Goal: Task Accomplishment & Management: Manage account settings

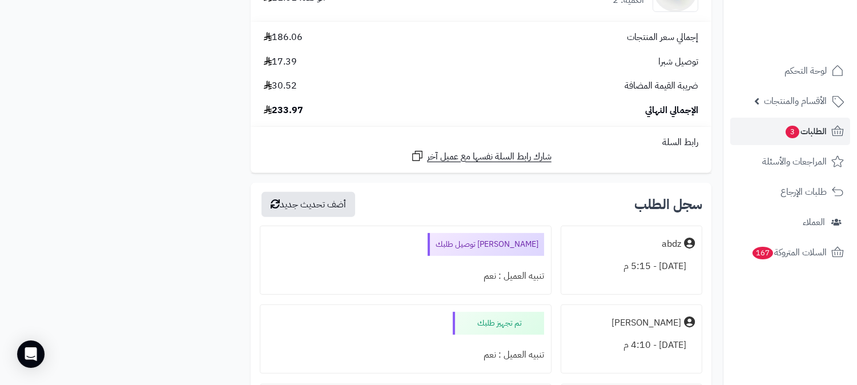
scroll to position [824, 0]
click at [814, 122] on link "الطلبات 3" at bounding box center [790, 131] width 120 height 27
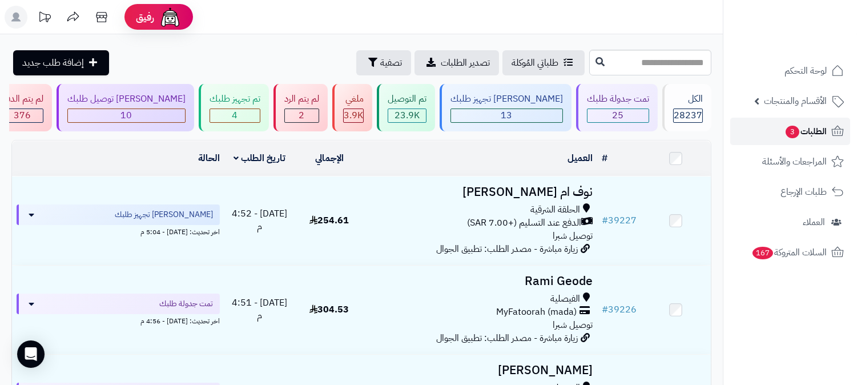
click at [815, 129] on span "الطلبات 3" at bounding box center [805, 131] width 42 height 16
click at [796, 123] on span "الطلبات 3" at bounding box center [805, 131] width 42 height 16
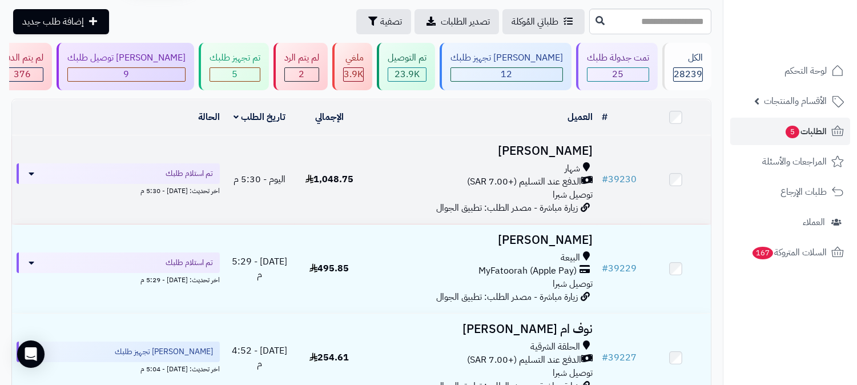
scroll to position [63, 0]
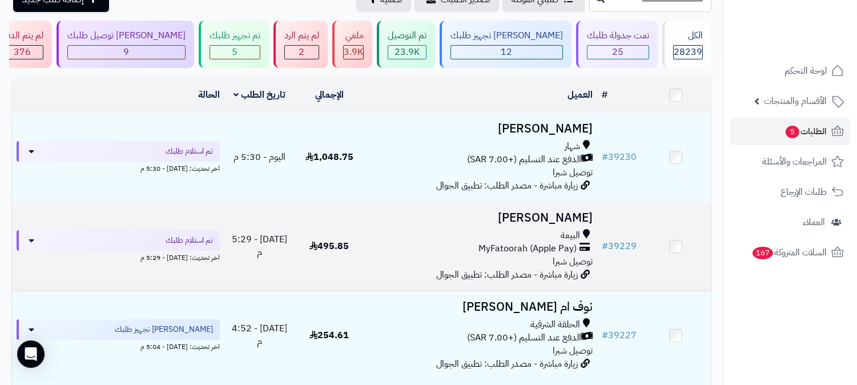
click at [567, 214] on h3 "[PERSON_NAME]" at bounding box center [481, 217] width 224 height 13
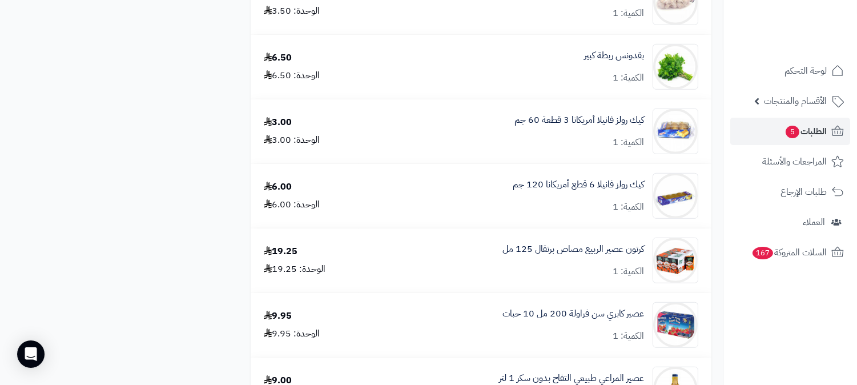
scroll to position [1713, 0]
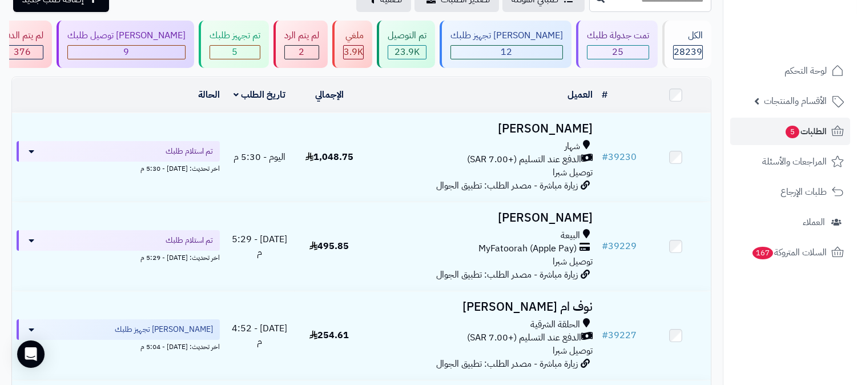
scroll to position [63, 0]
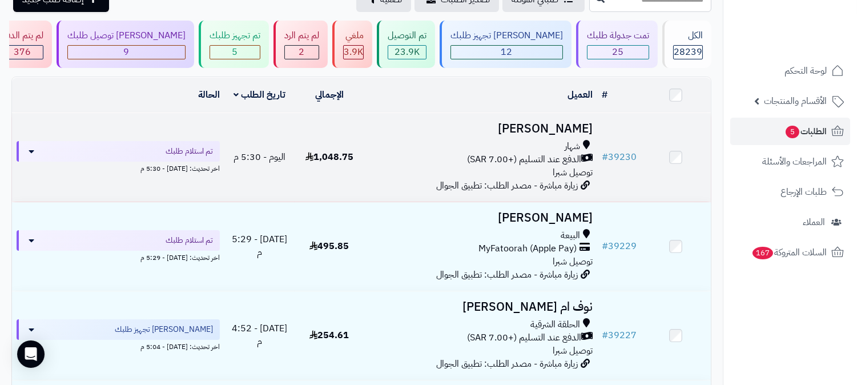
click at [556, 128] on h3 "[PERSON_NAME]" at bounding box center [481, 128] width 224 height 13
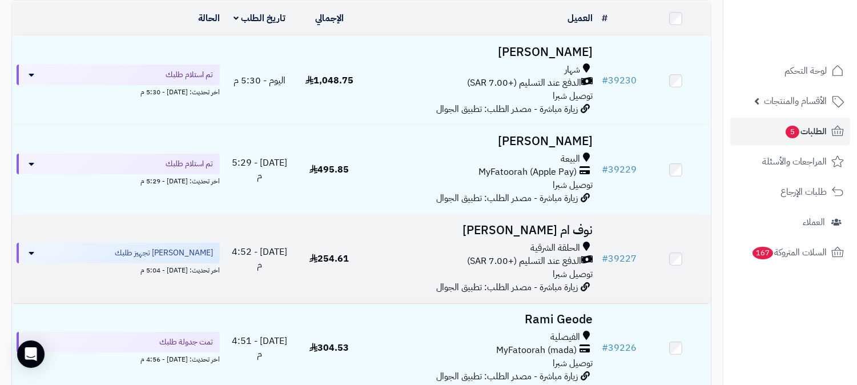
scroll to position [127, 0]
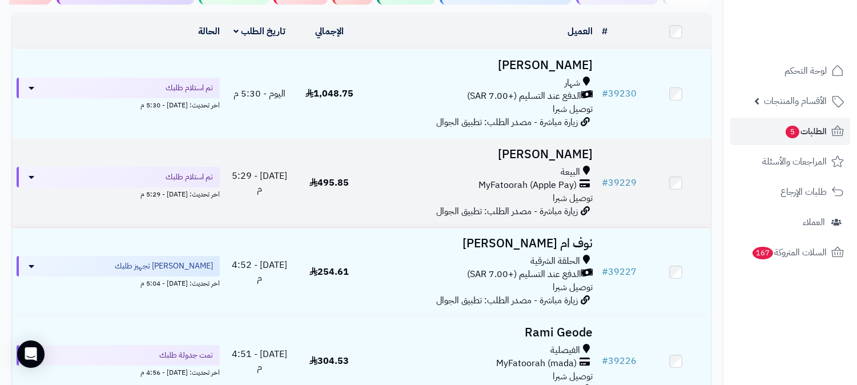
click at [558, 150] on h3 "[PERSON_NAME]" at bounding box center [481, 154] width 224 height 13
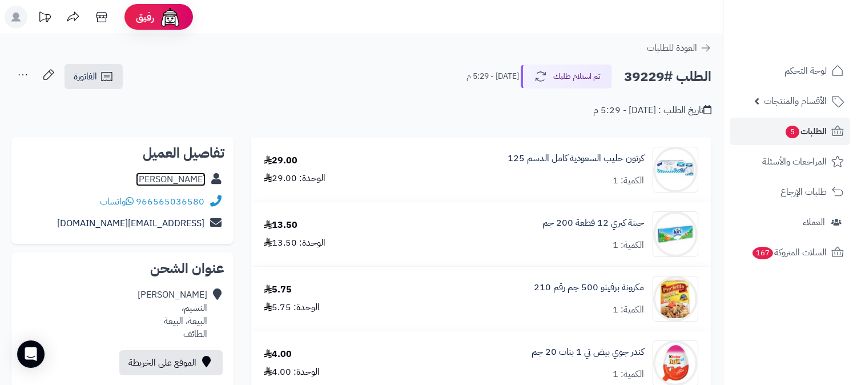
click at [175, 174] on link "سالم العتيبي" at bounding box center [171, 179] width 70 height 14
click at [636, 81] on h2 "الطلب #39229" at bounding box center [667, 76] width 87 height 23
copy h2 "39229"
click at [186, 178] on link "سالم العتيبي" at bounding box center [171, 179] width 70 height 14
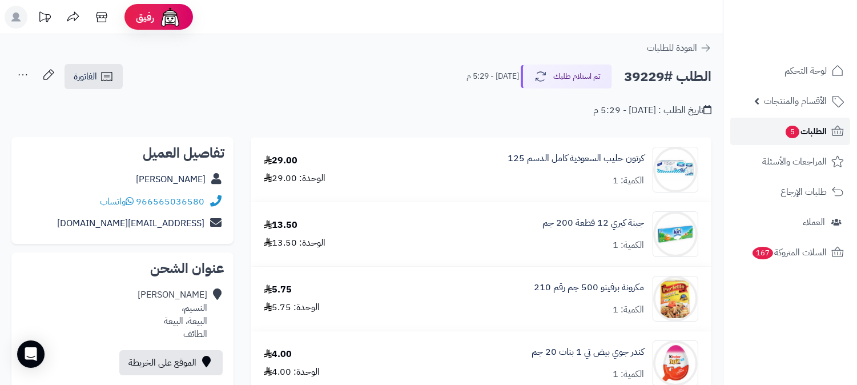
click at [820, 127] on span "الطلبات 5" at bounding box center [805, 131] width 42 height 16
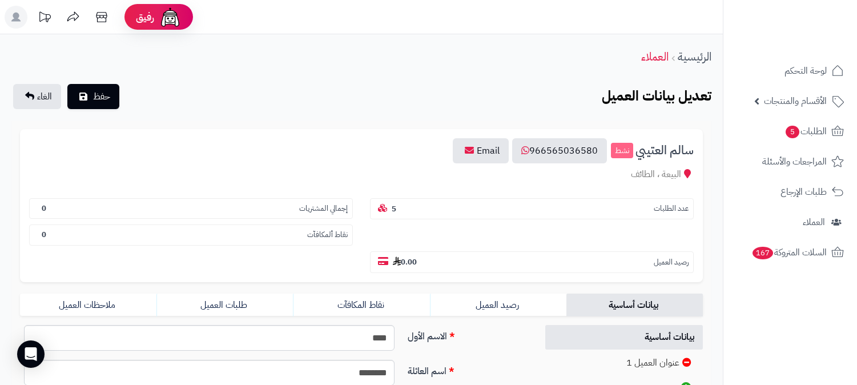
scroll to position [261, 0]
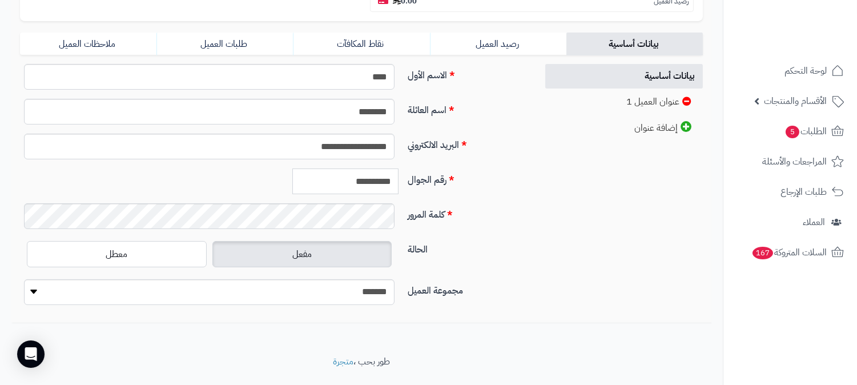
drag, startPoint x: 340, startPoint y: 160, endPoint x: 391, endPoint y: 164, distance: 50.5
click at [398, 168] on input "**********" at bounding box center [345, 181] width 106 height 26
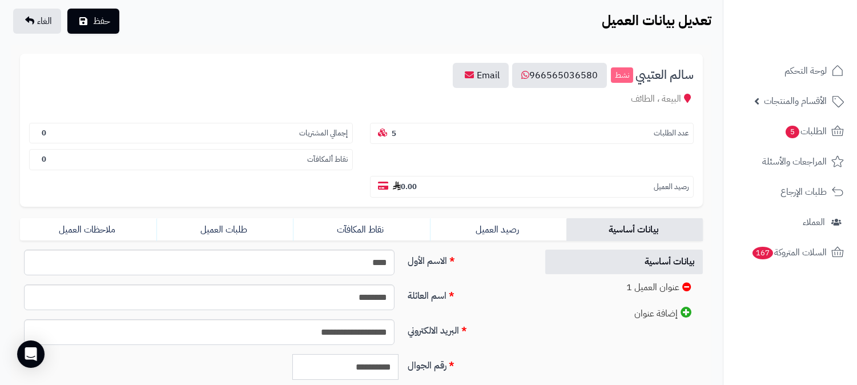
scroll to position [71, 0]
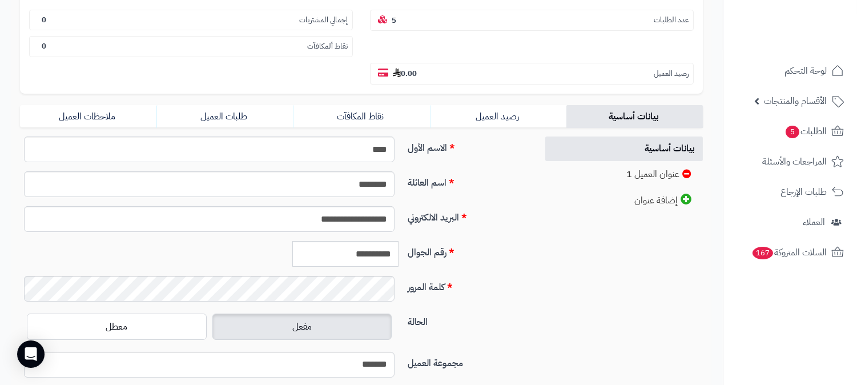
scroll to position [190, 0]
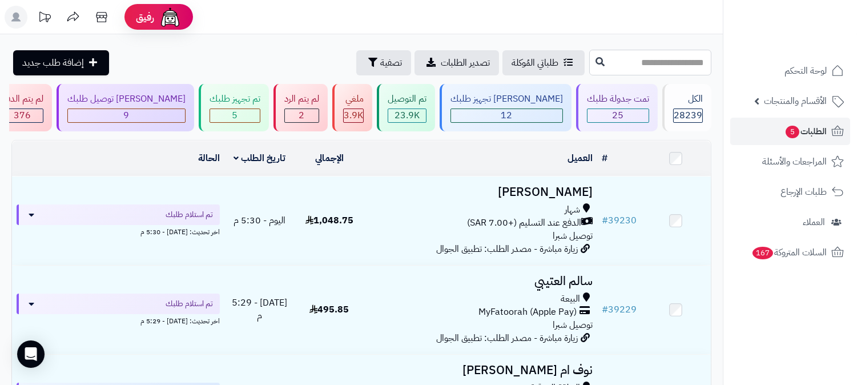
click at [630, 65] on input "text" at bounding box center [650, 63] width 122 height 26
type input "*****"
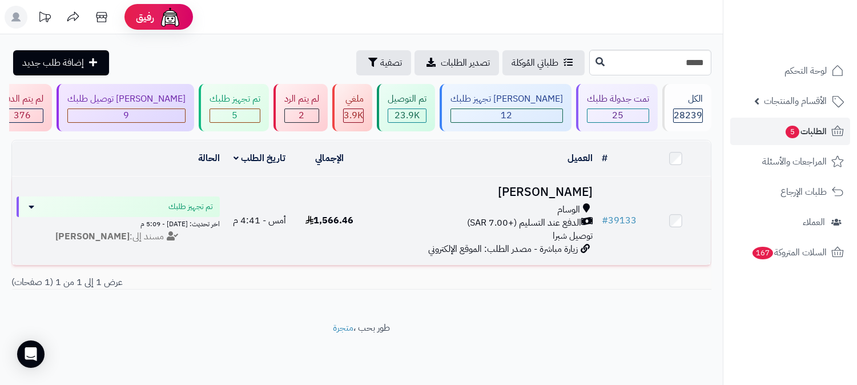
click at [567, 186] on h3 "[PERSON_NAME]" at bounding box center [481, 192] width 224 height 13
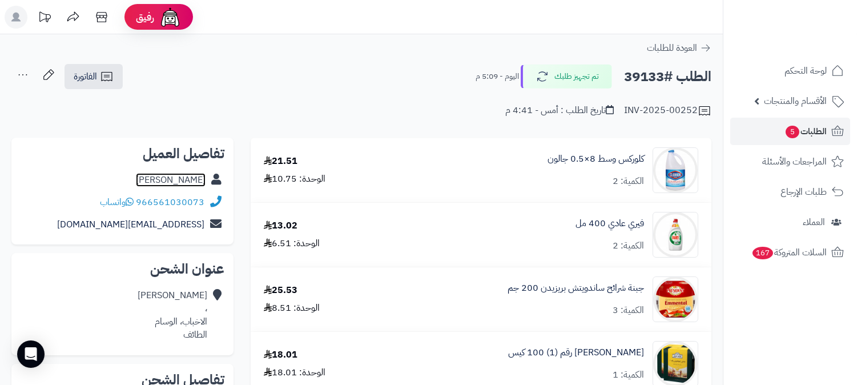
click at [192, 175] on link "زياد القرشي" at bounding box center [171, 180] width 70 height 14
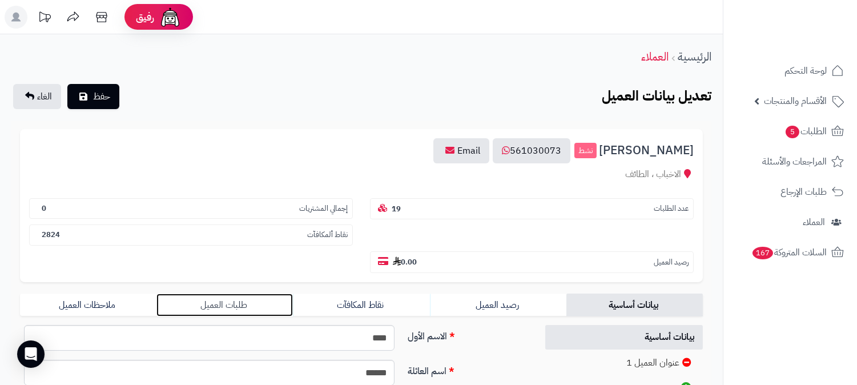
click at [212, 293] on link "طلبات العميل" at bounding box center [224, 304] width 136 height 23
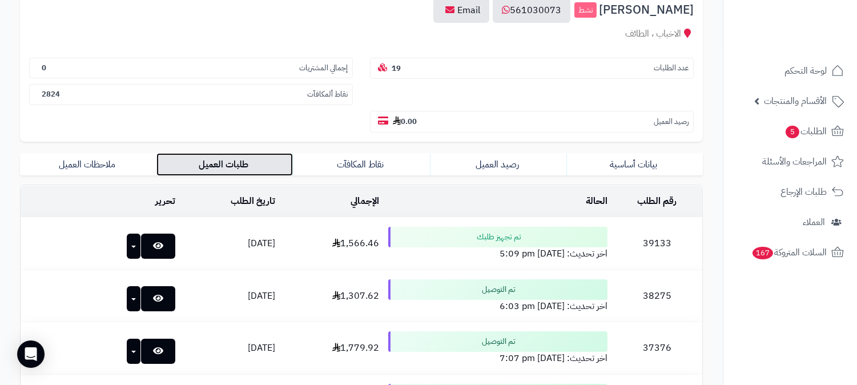
scroll to position [190, 0]
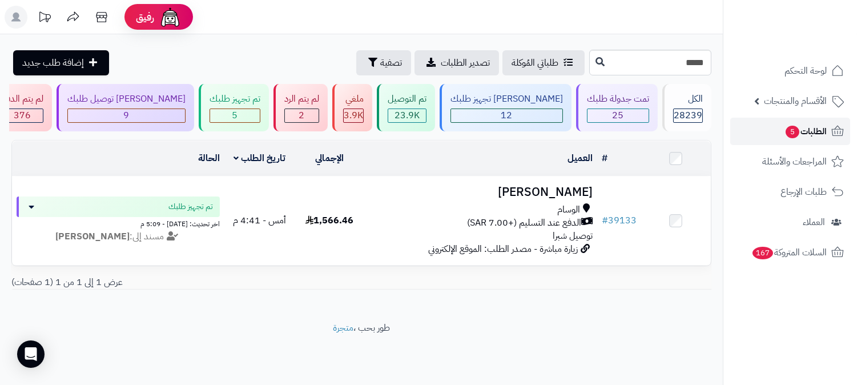
click at [820, 132] on span "الطلبات 5" at bounding box center [805, 131] width 42 height 16
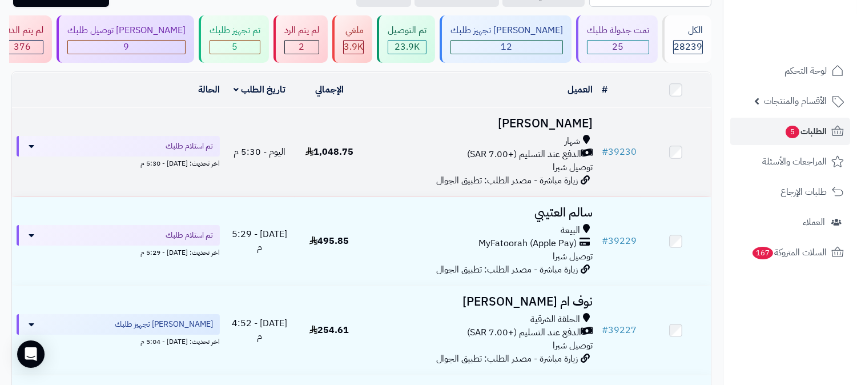
scroll to position [127, 0]
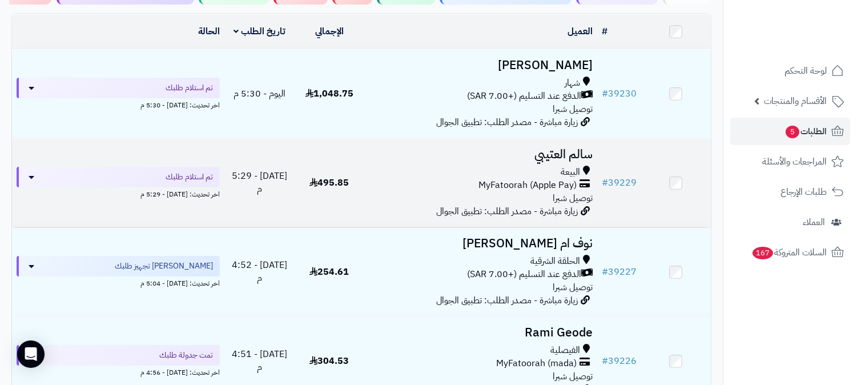
click at [577, 155] on h3 "سالم العتيبي" at bounding box center [481, 154] width 224 height 13
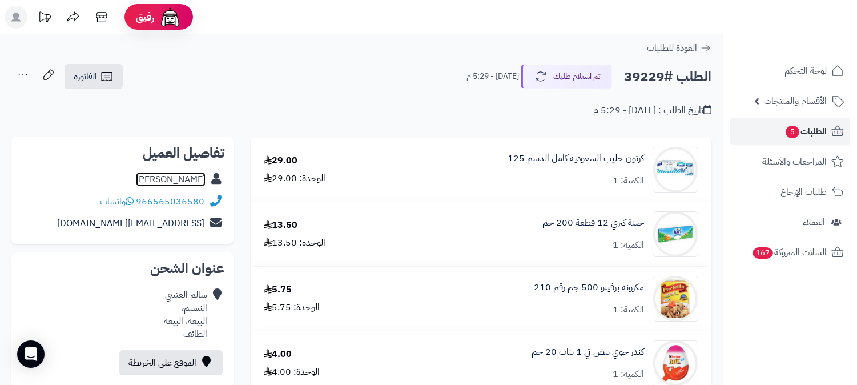
click at [192, 178] on link "سالم العتيبي" at bounding box center [171, 179] width 70 height 14
click at [809, 130] on span "الطلبات 5" at bounding box center [805, 131] width 42 height 16
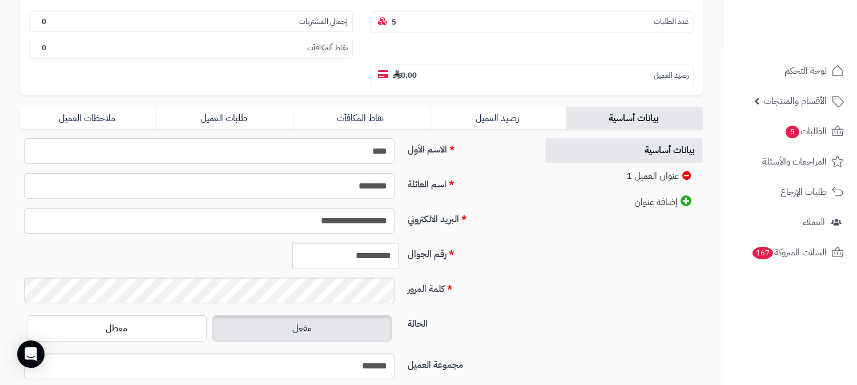
scroll to position [190, 0]
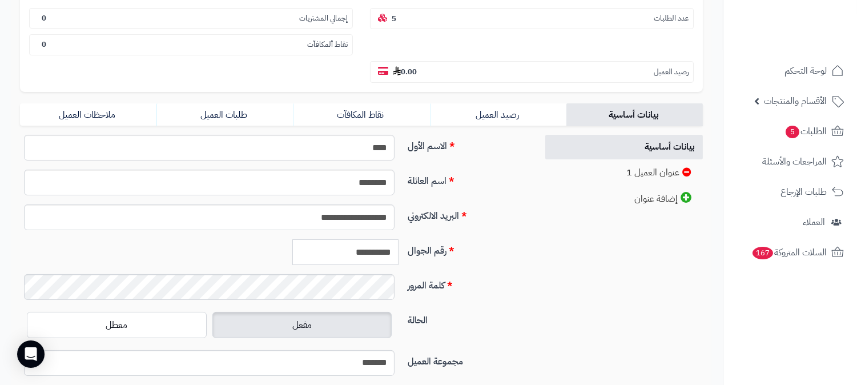
drag, startPoint x: 343, startPoint y: 226, endPoint x: 407, endPoint y: 220, distance: 63.7
click at [407, 239] on div "**********" at bounding box center [273, 256] width 517 height 35
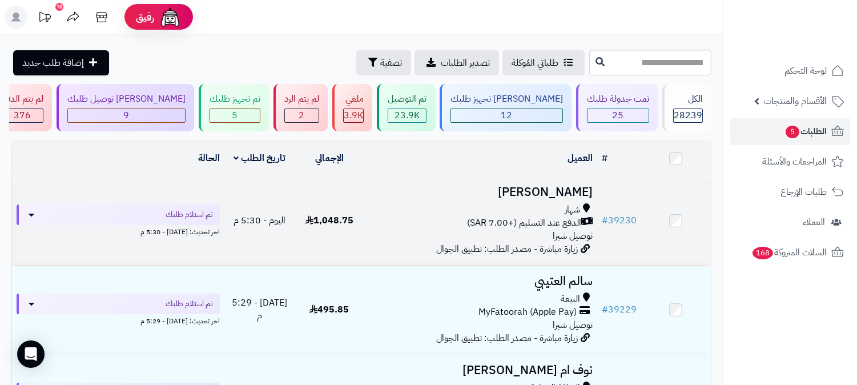
click at [562, 187] on h3 "حامد السفياني" at bounding box center [481, 192] width 224 height 13
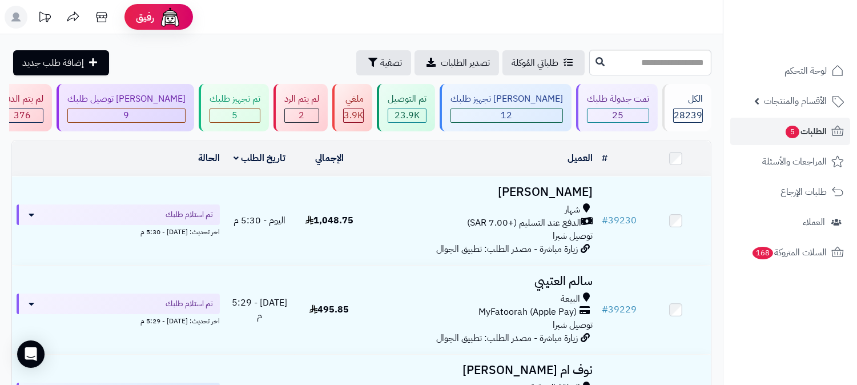
click at [561, 275] on h3 "سالم العتيبي" at bounding box center [481, 281] width 224 height 13
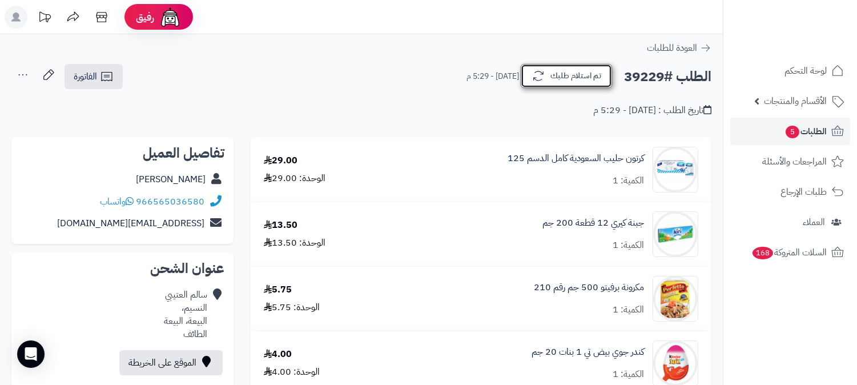
click at [569, 81] on button "تم استلام طلبك" at bounding box center [566, 76] width 91 height 24
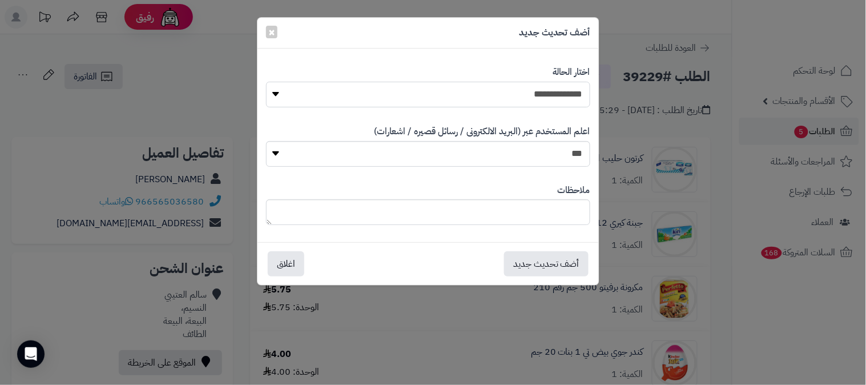
click at [558, 88] on select "**********" at bounding box center [428, 95] width 324 height 26
select select "*"
click at [266, 82] on select "**********" at bounding box center [428, 95] width 324 height 26
click at [554, 218] on textarea at bounding box center [428, 212] width 324 height 26
type textarea "**********"
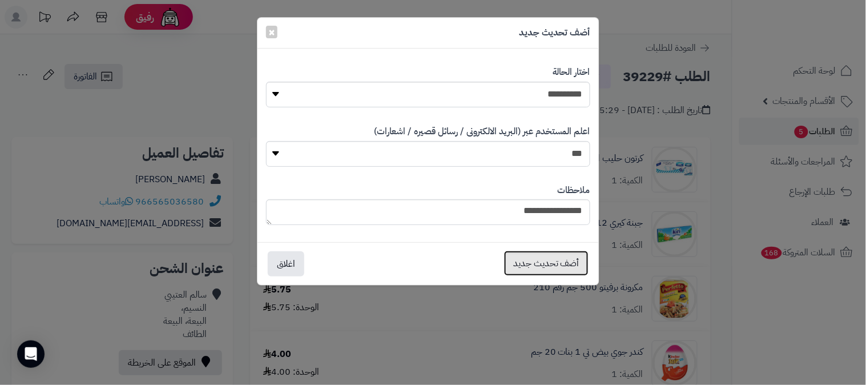
click at [561, 264] on button "أضف تحديث جديد" at bounding box center [546, 263] width 85 height 25
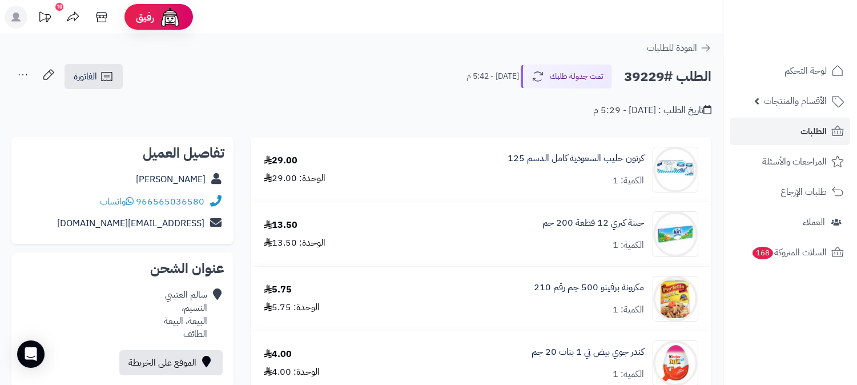
click at [807, 116] on ul "لوحة التحكم الأقسام والمنتجات المنتجات الأقسام الماركات مواصفات المنتجات مواصفا…" at bounding box center [790, 161] width 134 height 209
click at [806, 134] on span "الطلبات" at bounding box center [813, 131] width 26 height 16
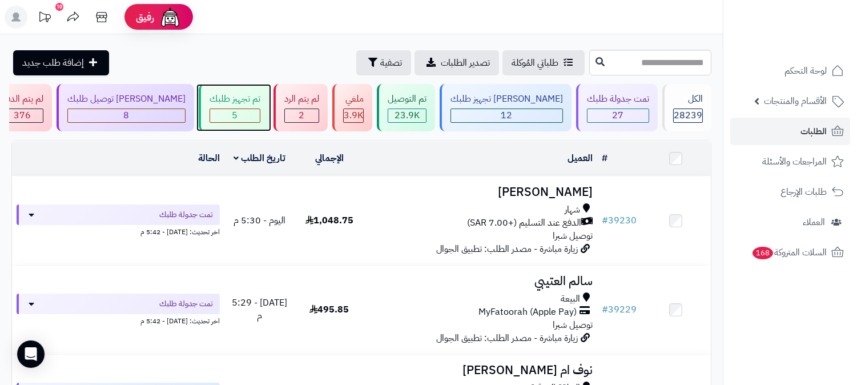
click at [260, 115] on div "5" at bounding box center [235, 115] width 50 height 13
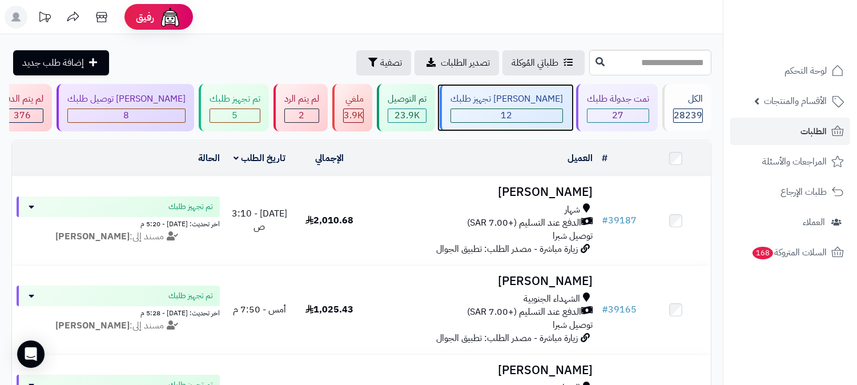
click at [544, 107] on div "جاري تجهيز طلبك 12" at bounding box center [506, 107] width 132 height 47
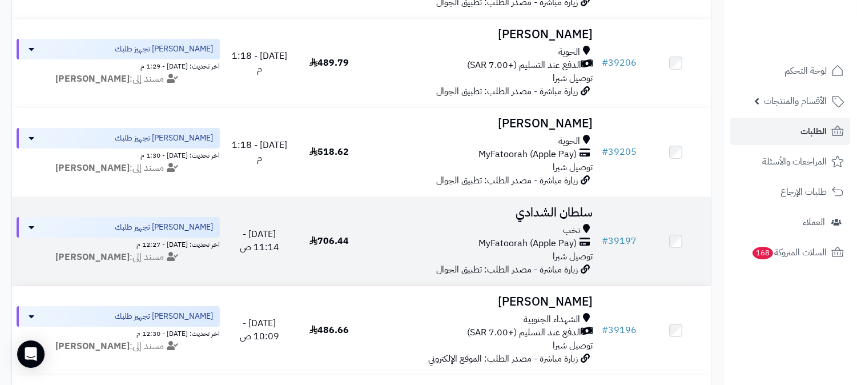
scroll to position [254, 0]
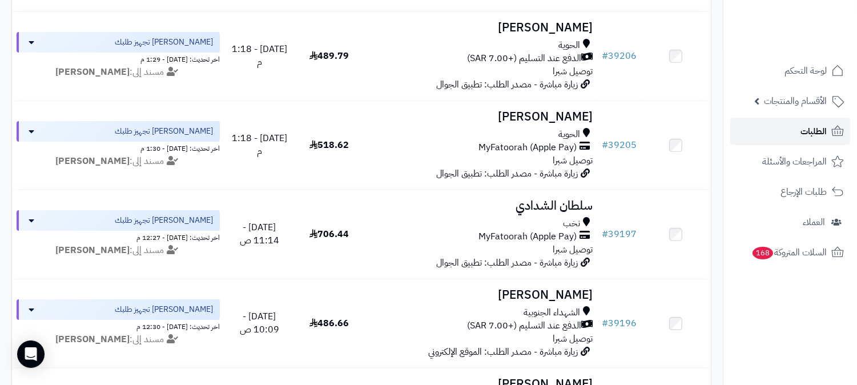
click at [837, 138] on link "الطلبات" at bounding box center [790, 131] width 120 height 27
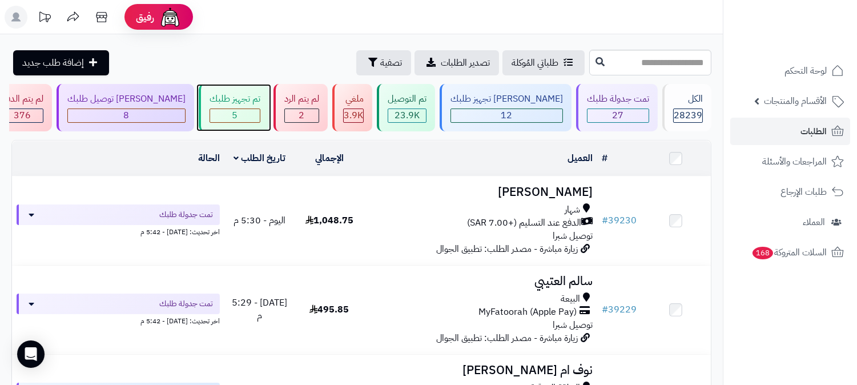
click at [260, 93] on div "تم تجهيز طلبك" at bounding box center [235, 98] width 51 height 13
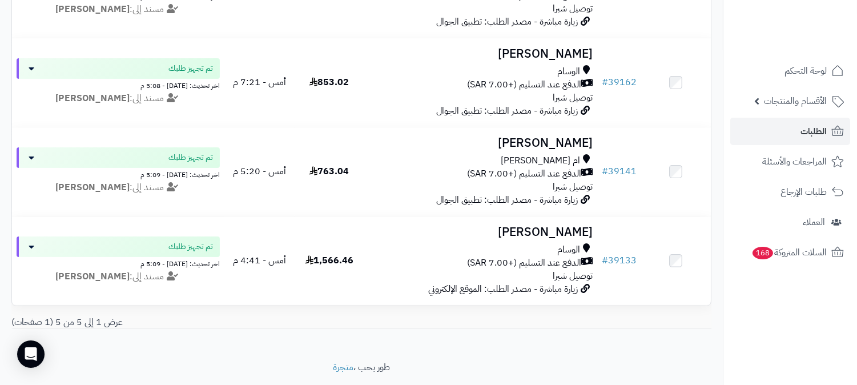
scroll to position [294, 0]
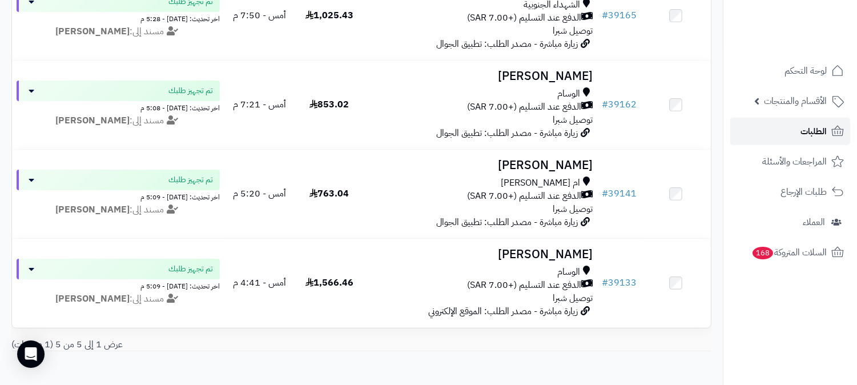
click at [836, 128] on icon at bounding box center [838, 131] width 14 height 14
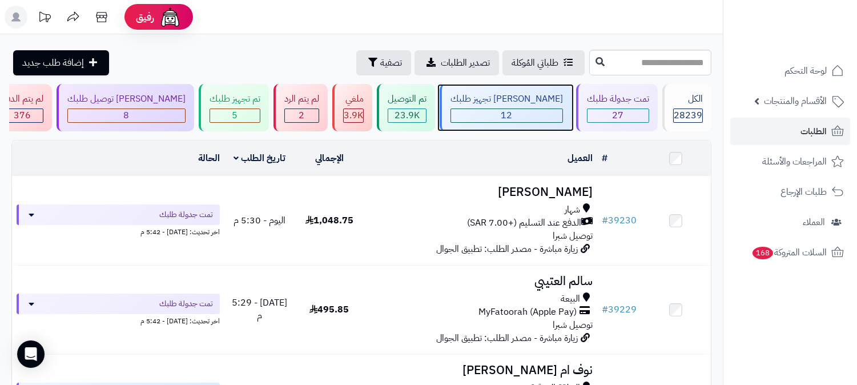
click at [555, 99] on div "جاري تجهيز طلبك" at bounding box center [506, 98] width 112 height 13
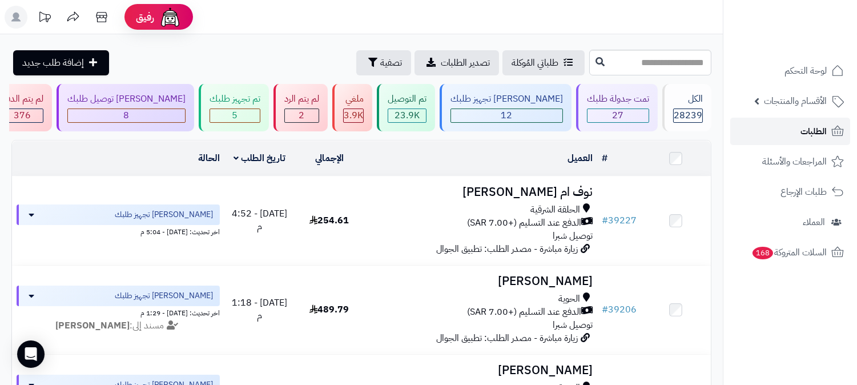
drag, startPoint x: 832, startPoint y: 137, endPoint x: 627, endPoint y: 14, distance: 238.9
click at [832, 136] on icon at bounding box center [838, 131] width 14 height 14
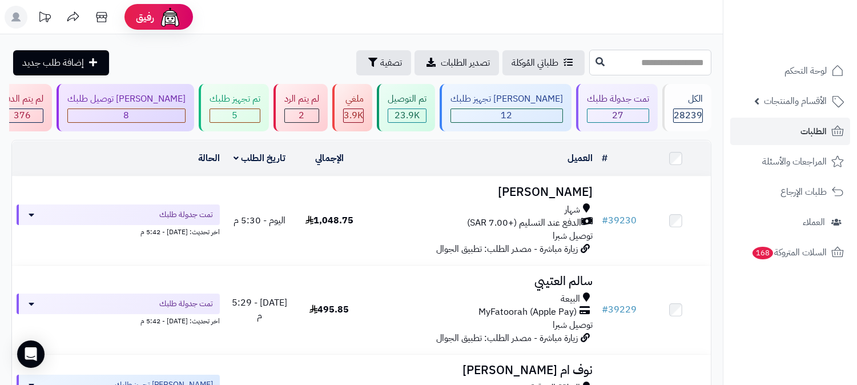
paste input "*****"
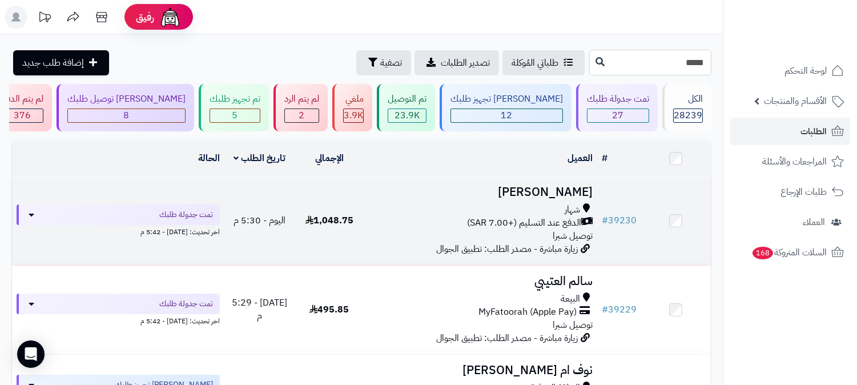
type input "*****"
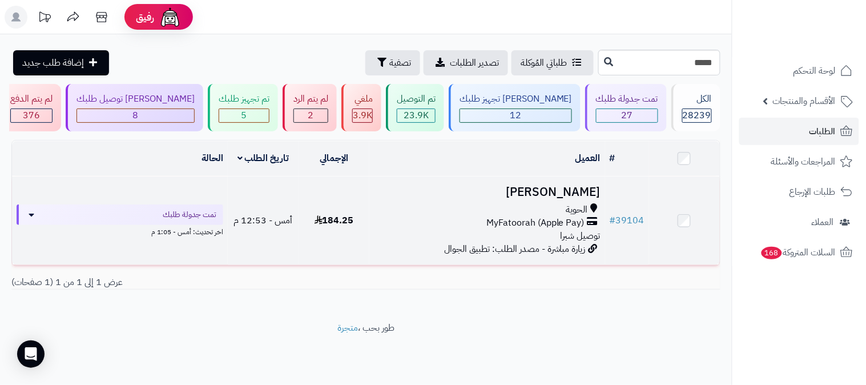
click at [586, 191] on h3 "[PERSON_NAME]" at bounding box center [487, 192] width 227 height 13
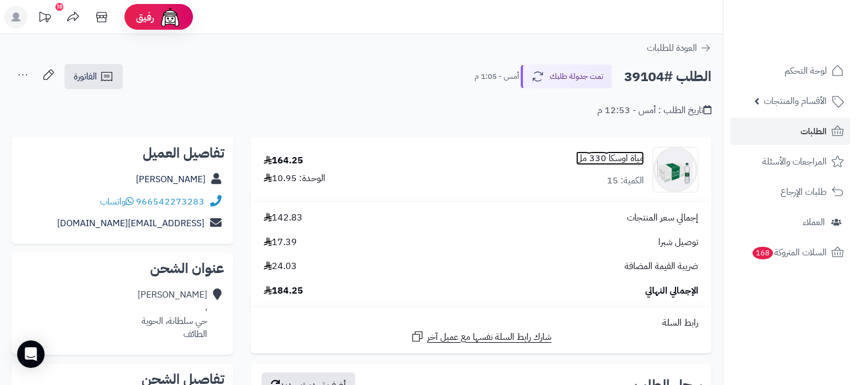
click at [619, 156] on link "مياة اوسكا 330 مل" at bounding box center [610, 158] width 68 height 13
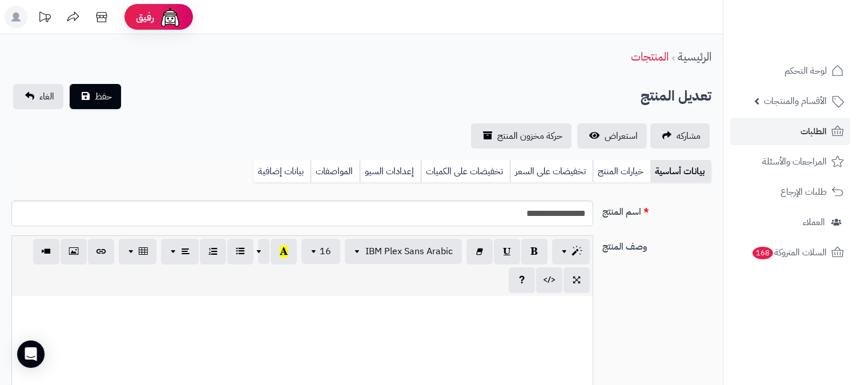
scroll to position [1127, 0]
click at [613, 129] on span "استعراض" at bounding box center [621, 136] width 33 height 14
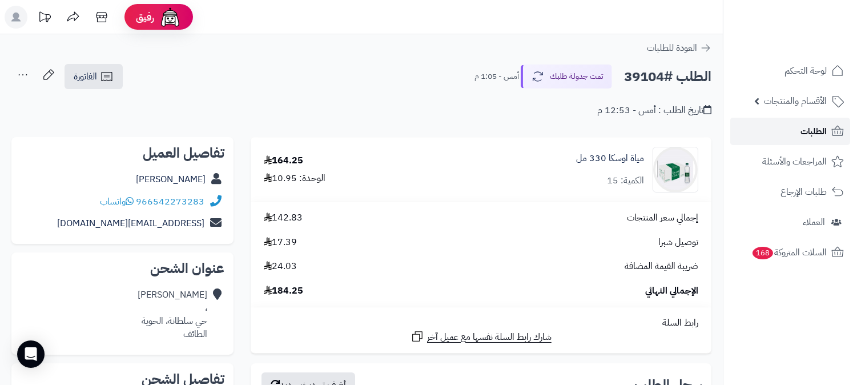
click at [818, 128] on span "الطلبات" at bounding box center [813, 131] width 26 height 16
click at [800, 132] on link "الطلبات" at bounding box center [790, 131] width 120 height 27
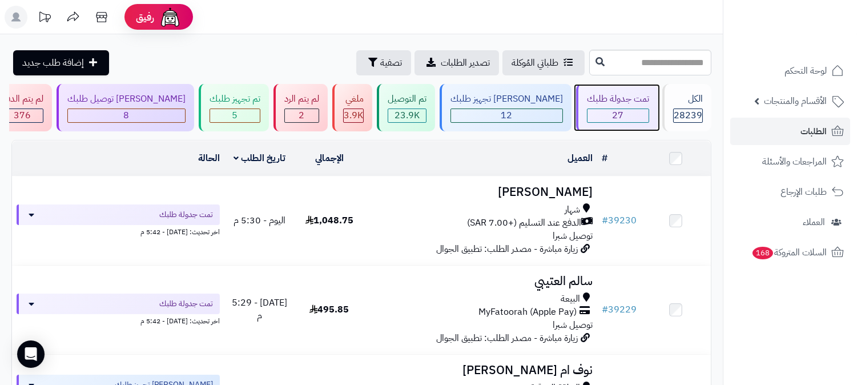
click at [619, 107] on div "تمت جدولة طلبك 27" at bounding box center [617, 107] width 82 height 47
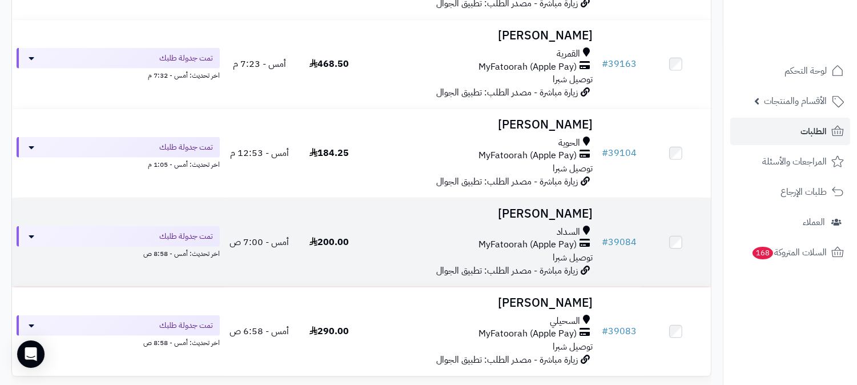
scroll to position [2183, 0]
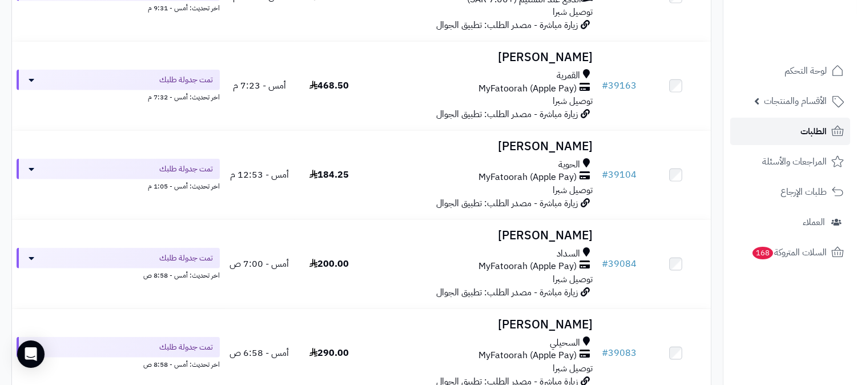
click at [816, 130] on span "الطلبات" at bounding box center [813, 131] width 26 height 16
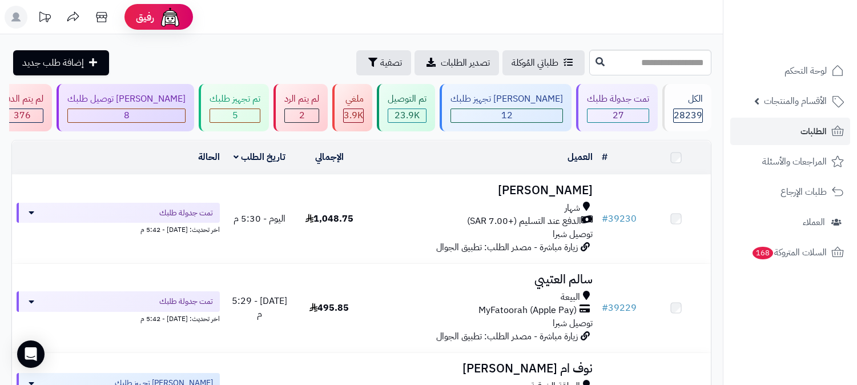
click at [548, 106] on div "جاري تجهيز طلبك 12" at bounding box center [506, 107] width 132 height 47
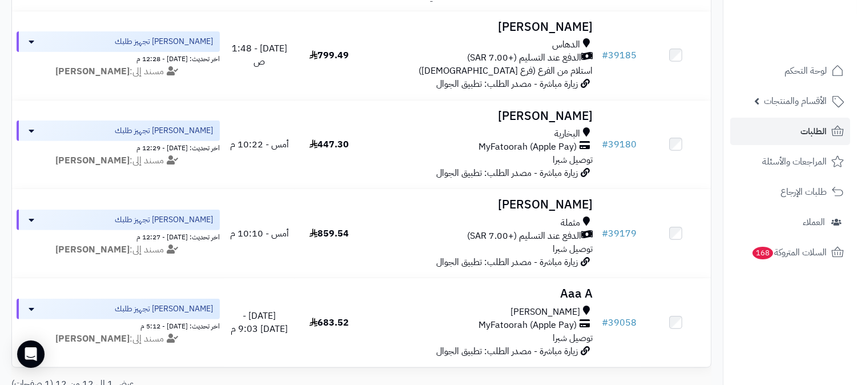
scroll to position [888, 0]
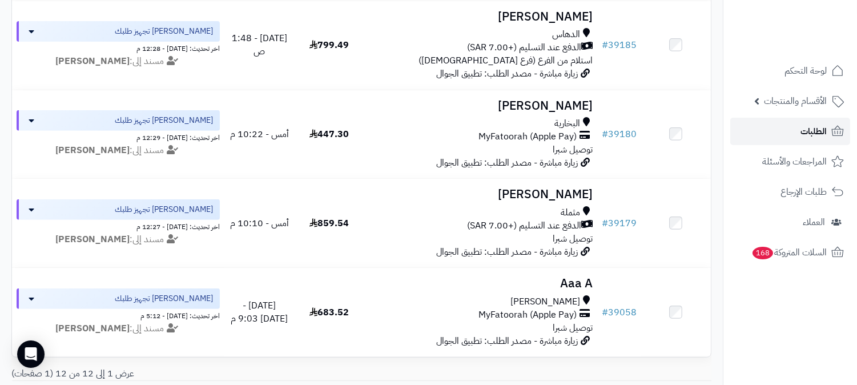
click at [811, 121] on link "الطلبات" at bounding box center [790, 131] width 120 height 27
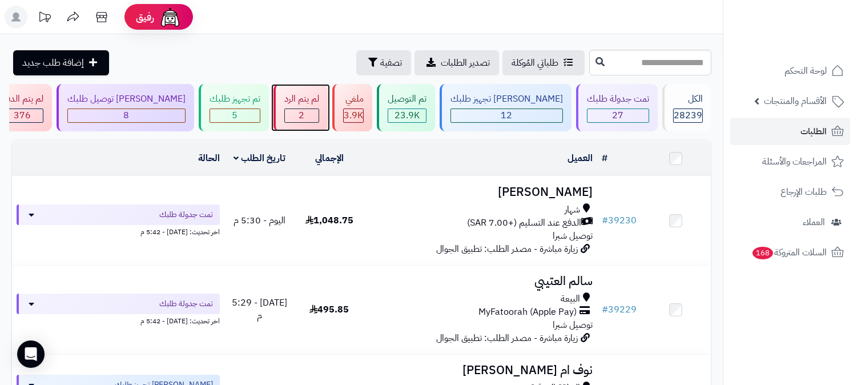
click at [305, 112] on span "2" at bounding box center [302, 115] width 6 height 14
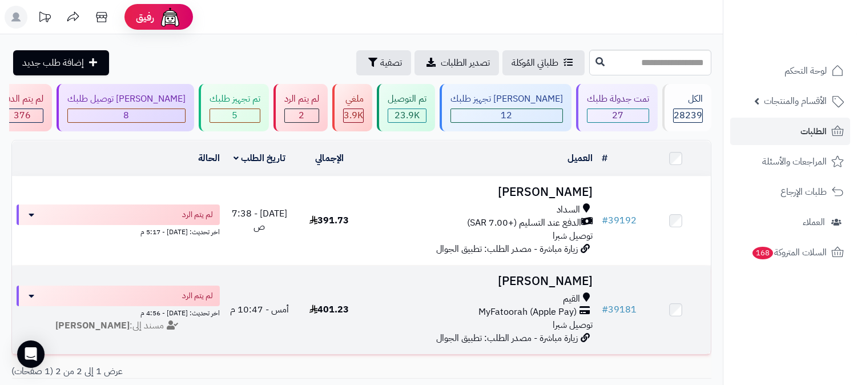
click at [560, 282] on h3 "عبدالله العمري" at bounding box center [481, 281] width 224 height 13
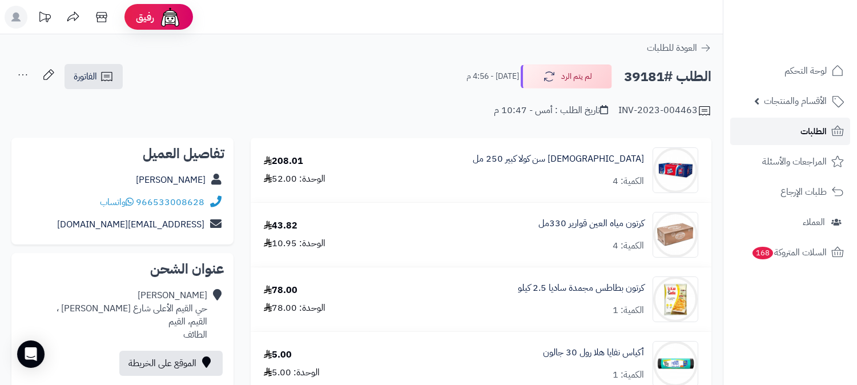
click at [794, 127] on link "الطلبات" at bounding box center [790, 131] width 120 height 27
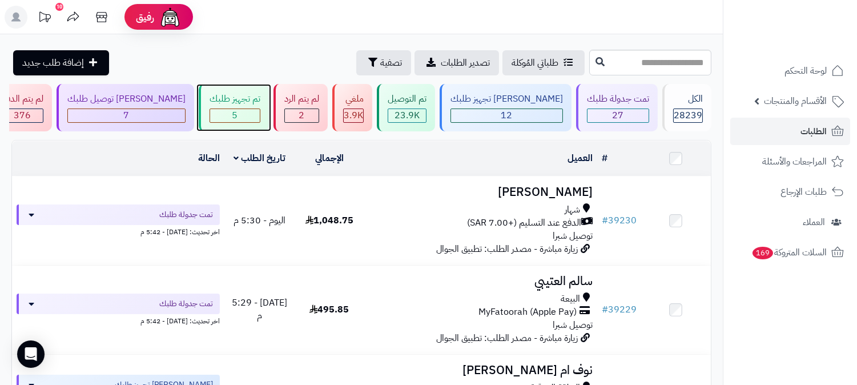
click at [269, 106] on div "تم تجهيز طلبك 5" at bounding box center [234, 107] width 70 height 47
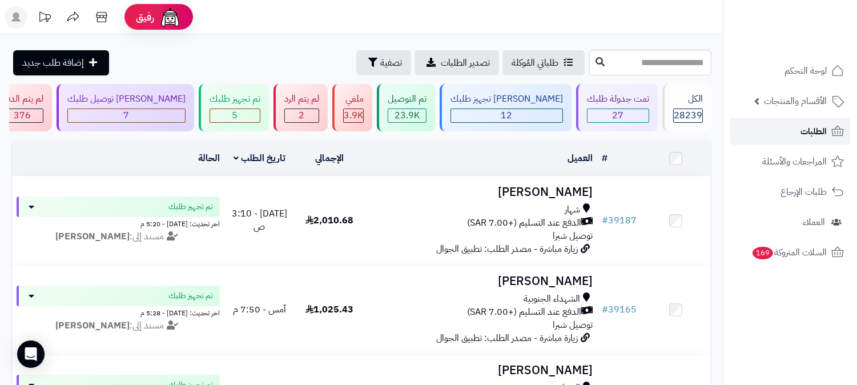
click at [815, 123] on span "الطلبات" at bounding box center [813, 131] width 26 height 16
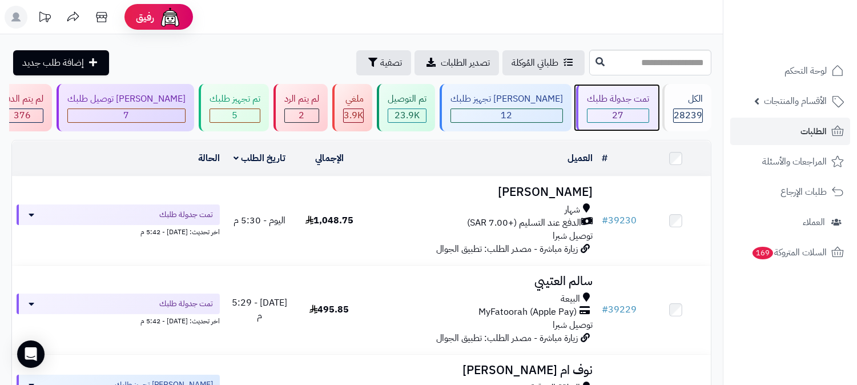
click at [609, 104] on div "تمت جدولة طلبك" at bounding box center [618, 98] width 62 height 13
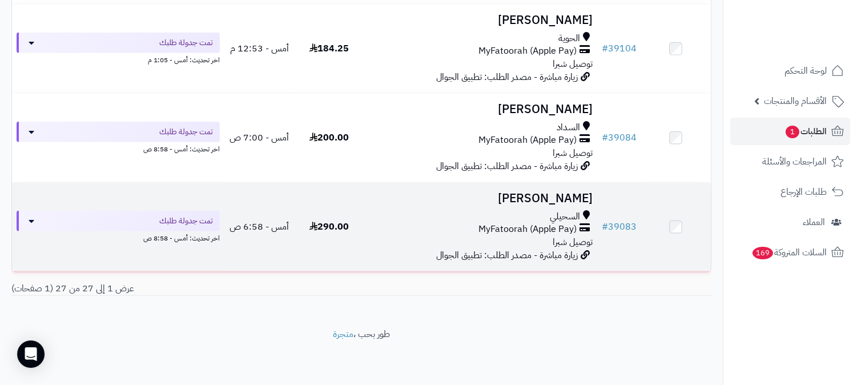
scroll to position [2183, 0]
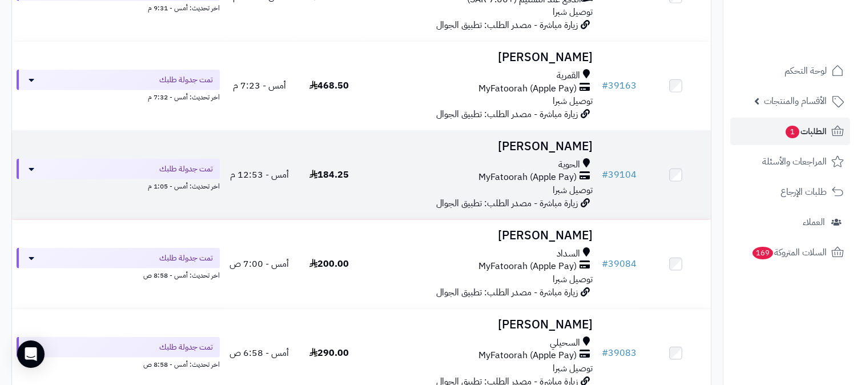
click at [562, 140] on h3 "Manal Alotibai" at bounding box center [481, 146] width 224 height 13
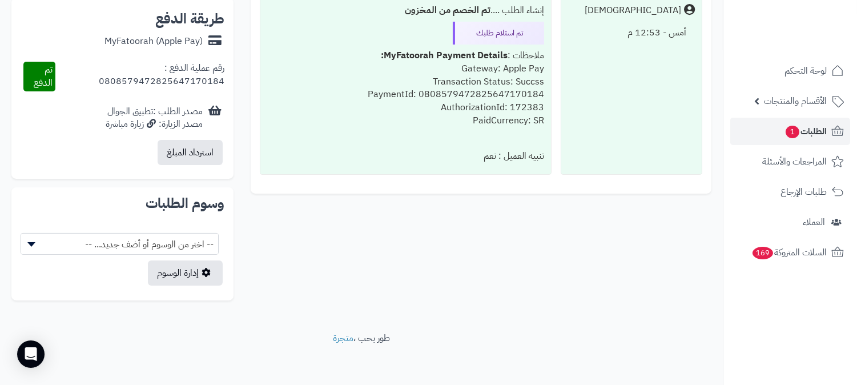
scroll to position [509, 0]
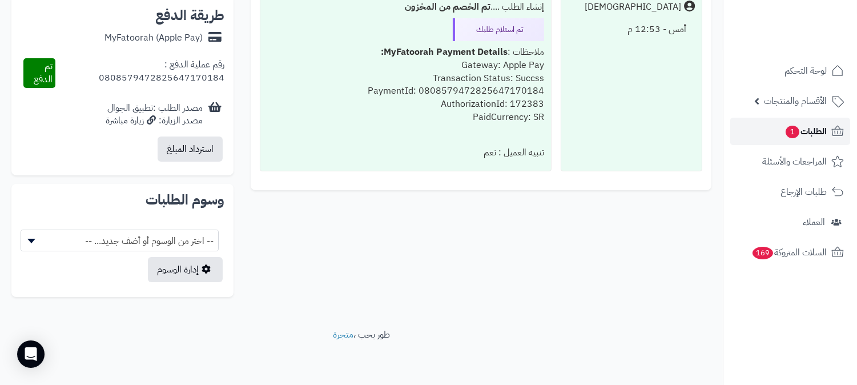
click at [796, 129] on span "1" at bounding box center [792, 132] width 15 height 14
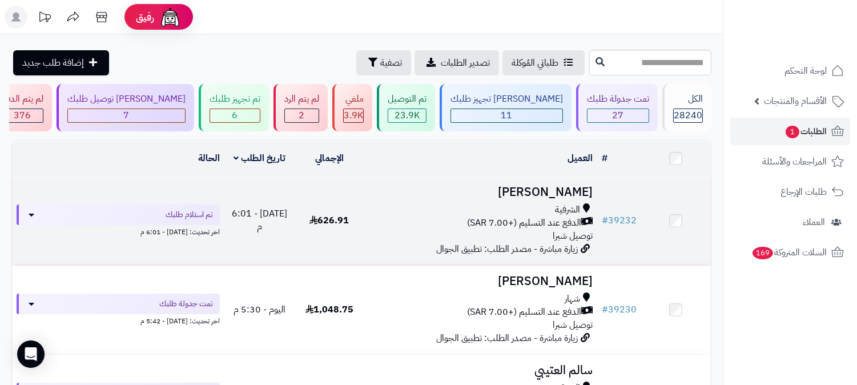
click at [541, 186] on h3 "[PERSON_NAME]" at bounding box center [481, 192] width 224 height 13
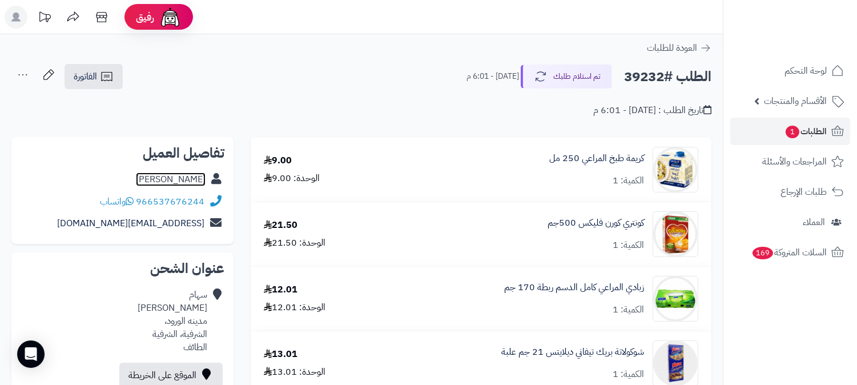
click at [198, 176] on link "سهام الزهراني" at bounding box center [171, 179] width 70 height 14
click at [799, 130] on span "الطلبات 1" at bounding box center [805, 131] width 42 height 16
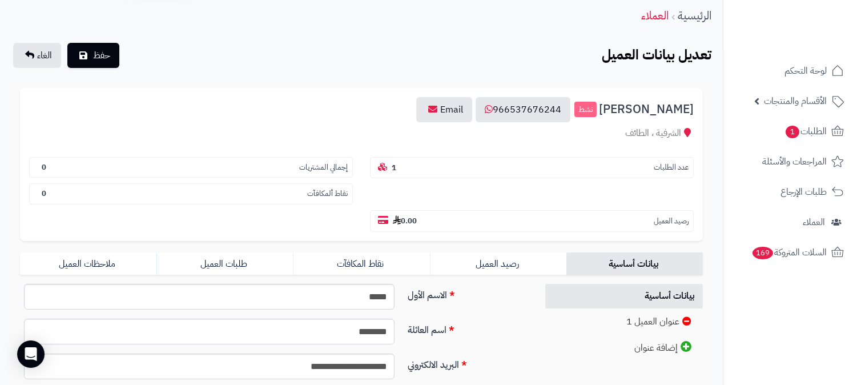
scroll to position [63, 0]
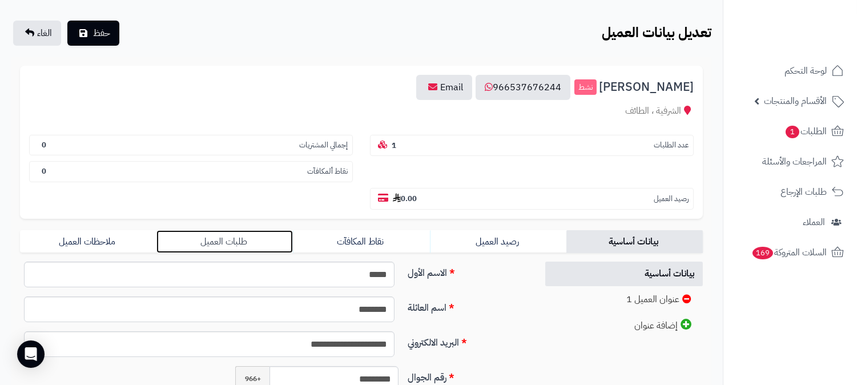
click at [221, 230] on link "طلبات العميل" at bounding box center [224, 241] width 136 height 23
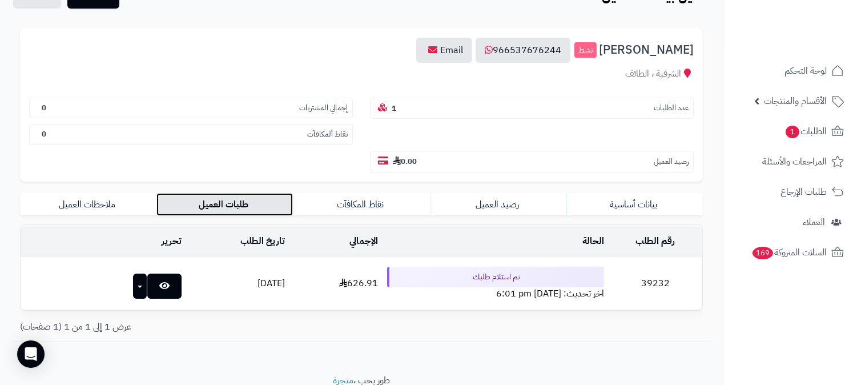
scroll to position [120, 0]
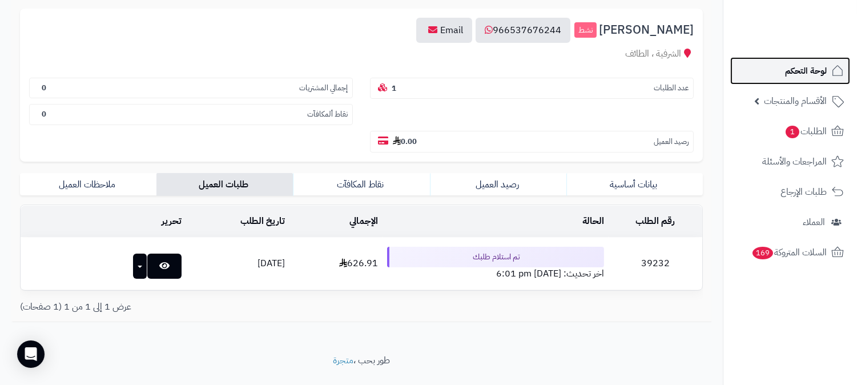
click at [811, 69] on span "لوحة التحكم" at bounding box center [806, 71] width 42 height 16
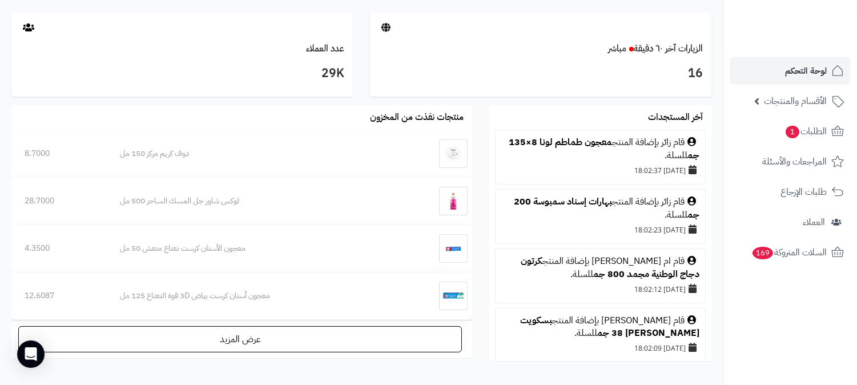
scroll to position [534, 0]
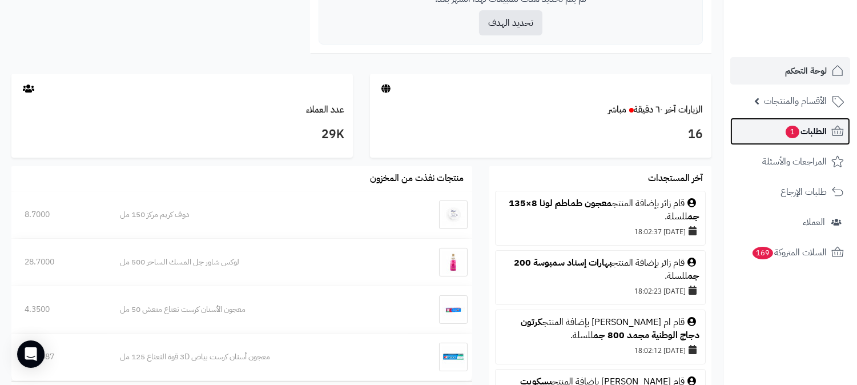
click at [786, 130] on span "1" at bounding box center [793, 132] width 14 height 13
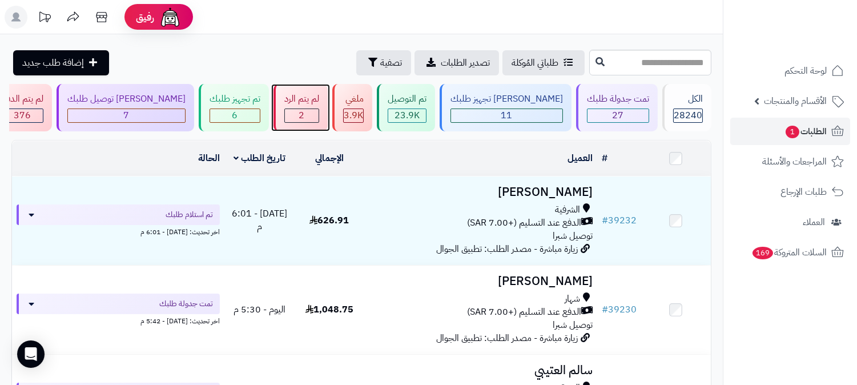
click at [319, 112] on div "2" at bounding box center [302, 115] width 34 height 13
click at [238, 111] on span "6" at bounding box center [235, 115] width 6 height 14
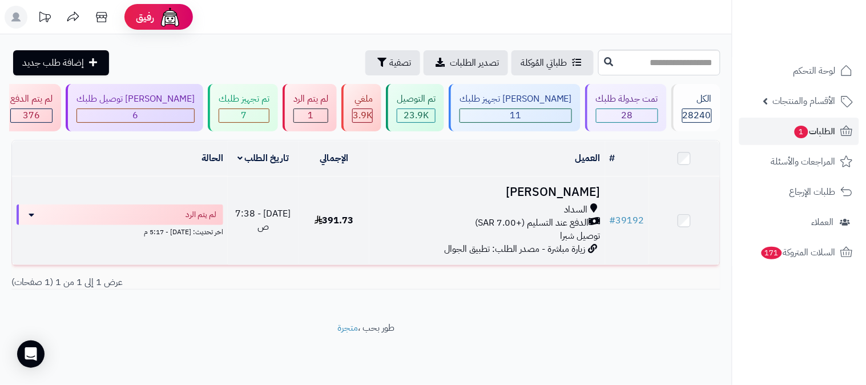
click at [583, 192] on h3 "[PERSON_NAME]" at bounding box center [487, 192] width 227 height 13
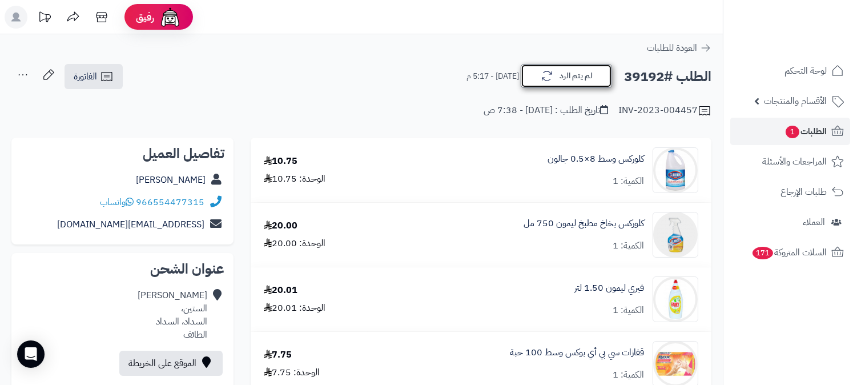
click at [595, 67] on button "لم يتم الرد" at bounding box center [566, 76] width 91 height 24
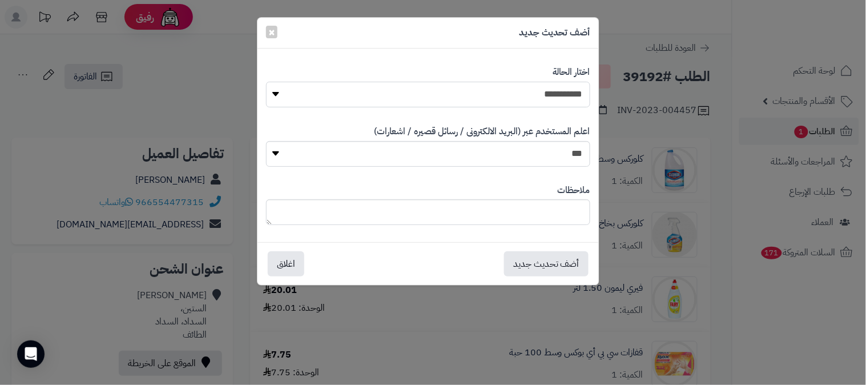
click at [577, 83] on select "**********" at bounding box center [428, 95] width 324 height 26
select select "*"
click at [266, 82] on select "**********" at bounding box center [428, 95] width 324 height 26
click at [563, 207] on textarea at bounding box center [428, 212] width 324 height 26
type textarea "**********"
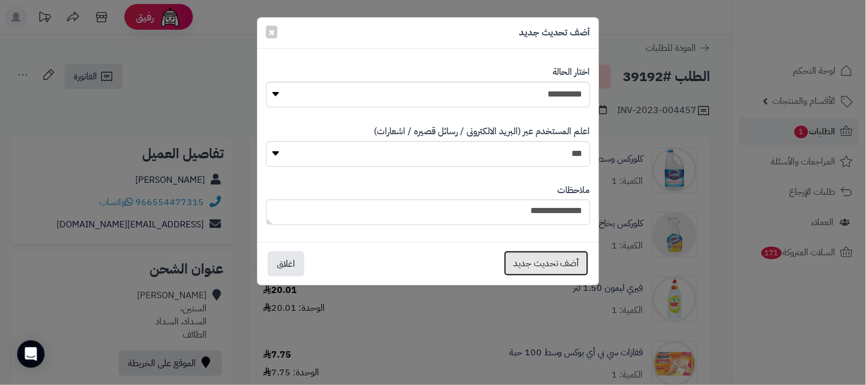
click at [550, 254] on button "أضف تحديث جديد" at bounding box center [546, 263] width 85 height 25
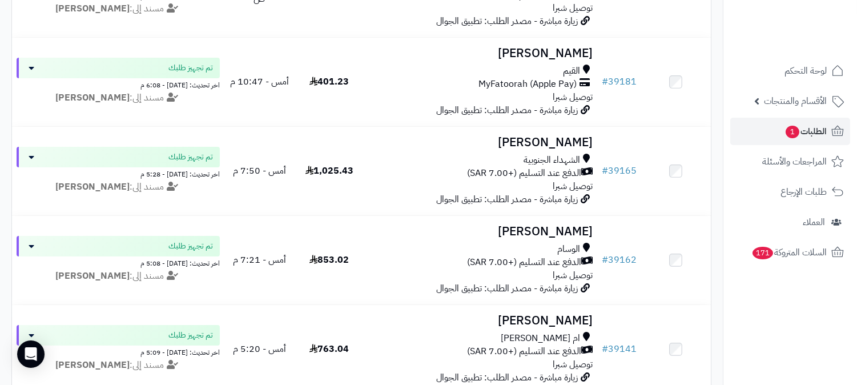
scroll to position [254, 0]
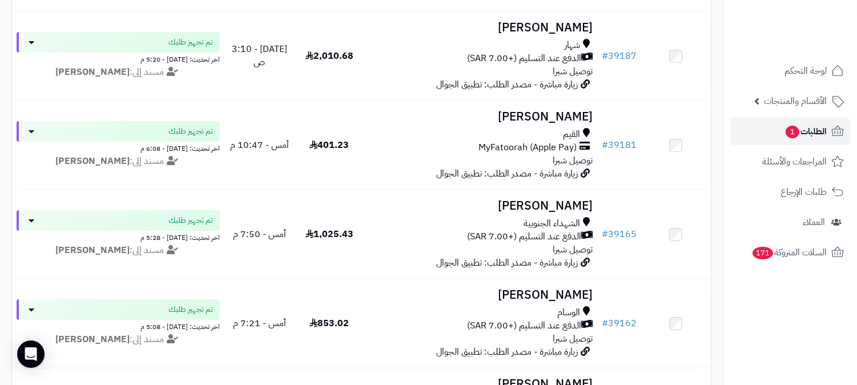
click at [815, 128] on span "الطلبات 1" at bounding box center [805, 131] width 42 height 16
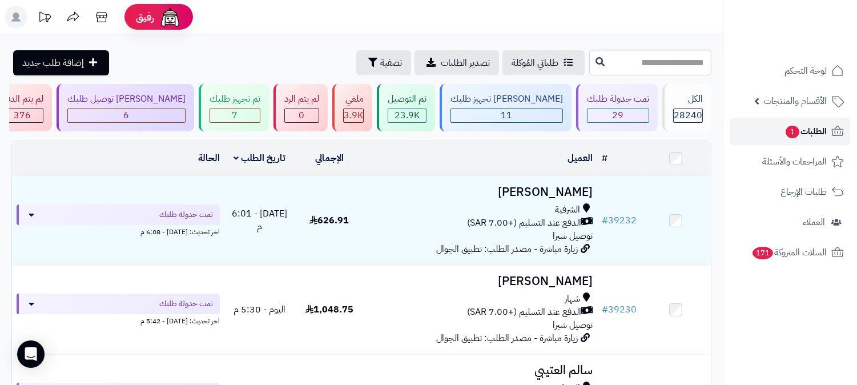
click at [827, 126] on link "الطلبات 1" at bounding box center [790, 131] width 120 height 27
click at [784, 135] on span "الطلبات 1" at bounding box center [805, 131] width 42 height 16
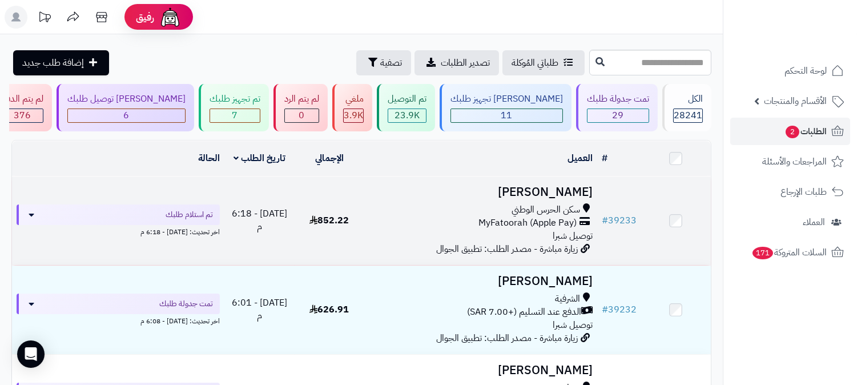
click at [561, 186] on h3 "محمد العسيري" at bounding box center [481, 192] width 224 height 13
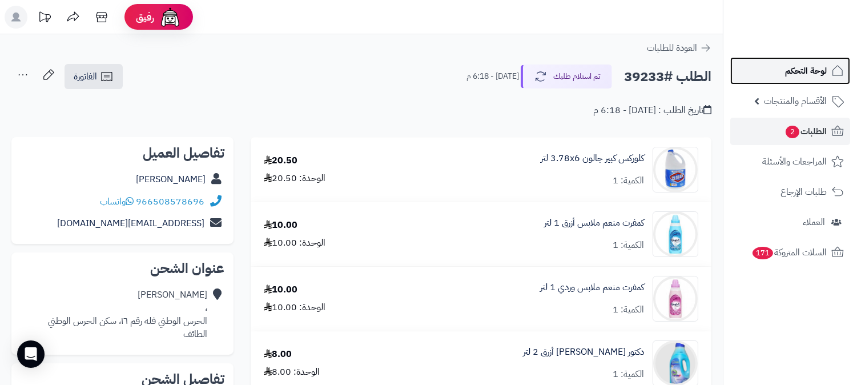
click at [807, 66] on span "لوحة التحكم" at bounding box center [806, 71] width 42 height 16
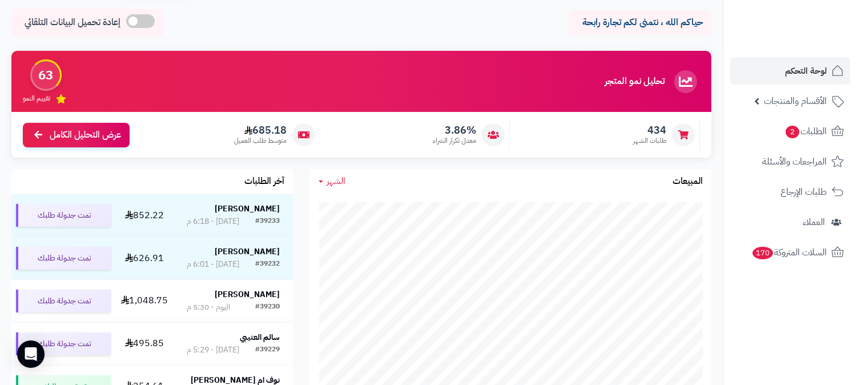
scroll to position [63, 0]
